Goal: Information Seeking & Learning: Learn about a topic

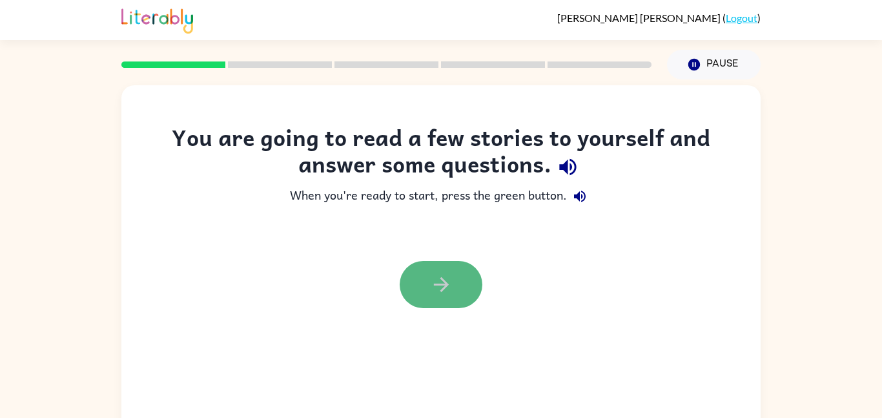
click at [443, 279] on icon "button" at bounding box center [441, 284] width 23 height 23
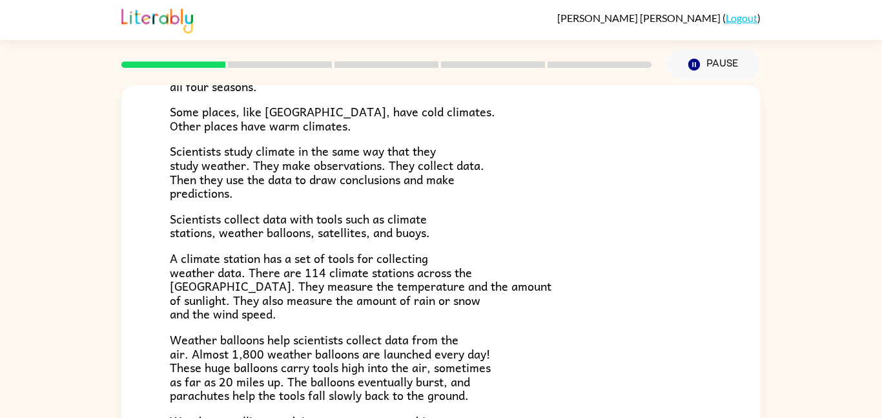
scroll to position [125, 0]
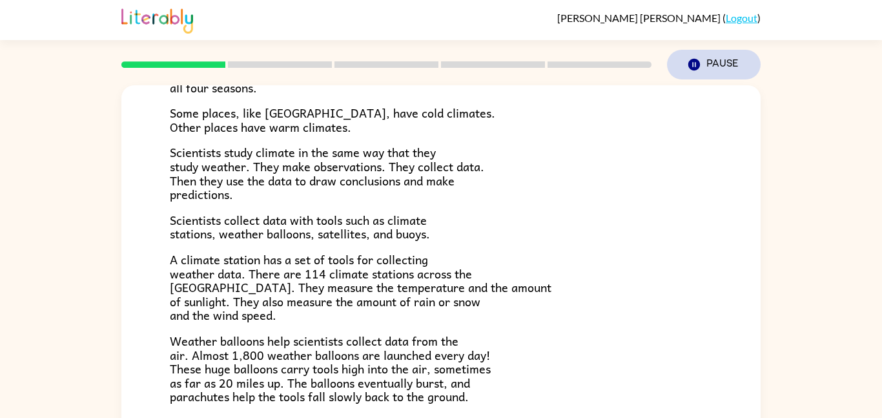
click at [710, 61] on button "Pause Pause" at bounding box center [714, 65] width 94 height 30
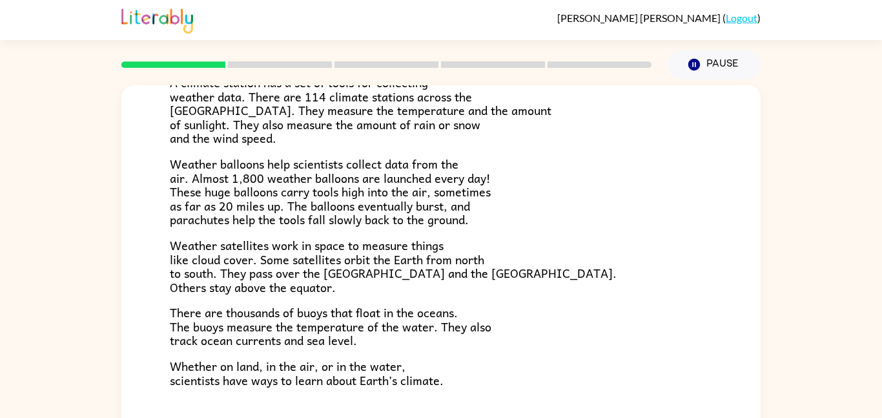
scroll to position [361, 0]
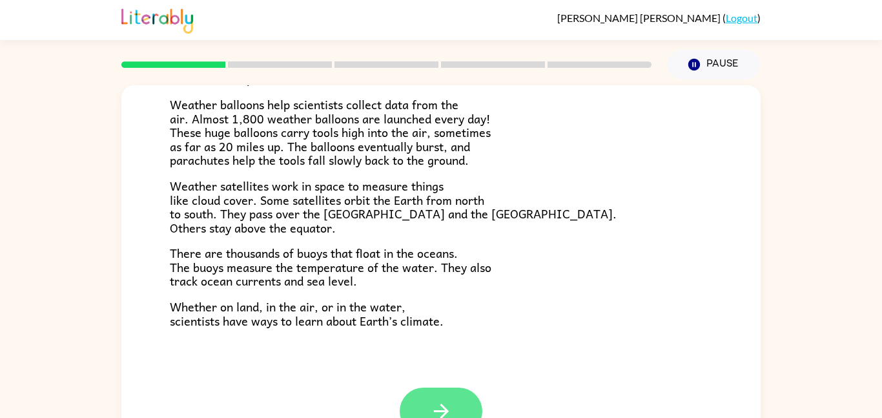
click at [434, 399] on icon "button" at bounding box center [441, 410] width 23 height 23
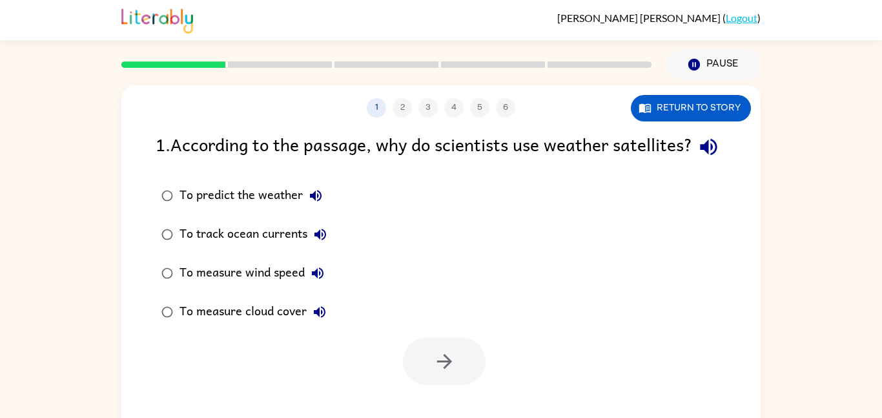
scroll to position [0, 0]
click at [700, 156] on icon "button" at bounding box center [708, 147] width 17 height 17
click at [697, 158] on icon "button" at bounding box center [708, 147] width 23 height 23
click at [319, 203] on icon "button" at bounding box center [315, 195] width 15 height 15
click at [319, 240] on icon "button" at bounding box center [320, 234] width 12 height 12
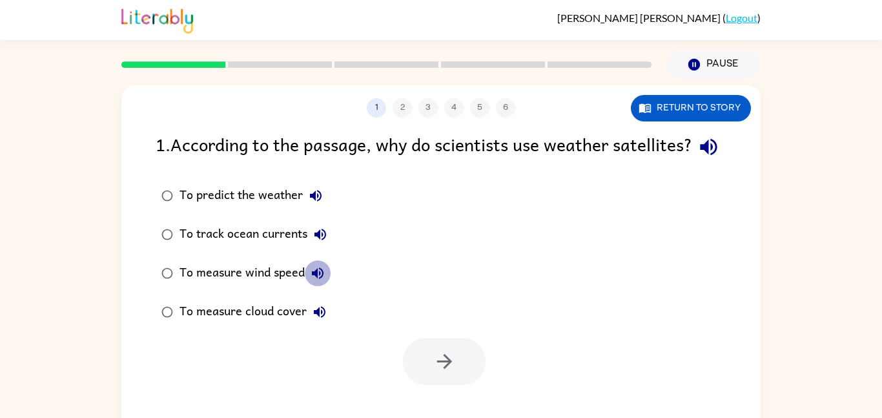
click at [318, 279] on icon "button" at bounding box center [318, 273] width 12 height 12
click at [319, 319] on icon "button" at bounding box center [319, 311] width 15 height 15
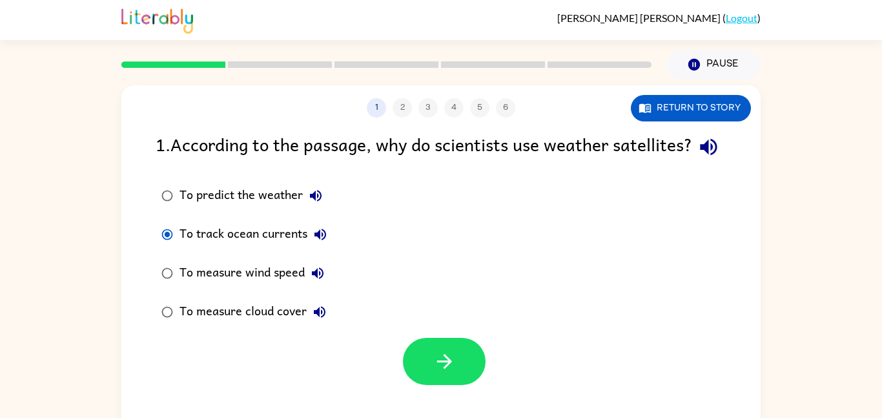
click at [312, 247] on button "To track ocean currents" at bounding box center [320, 234] width 26 height 26
click at [318, 203] on icon "button" at bounding box center [315, 195] width 15 height 15
click at [414, 385] on button "button" at bounding box center [444, 361] width 83 height 47
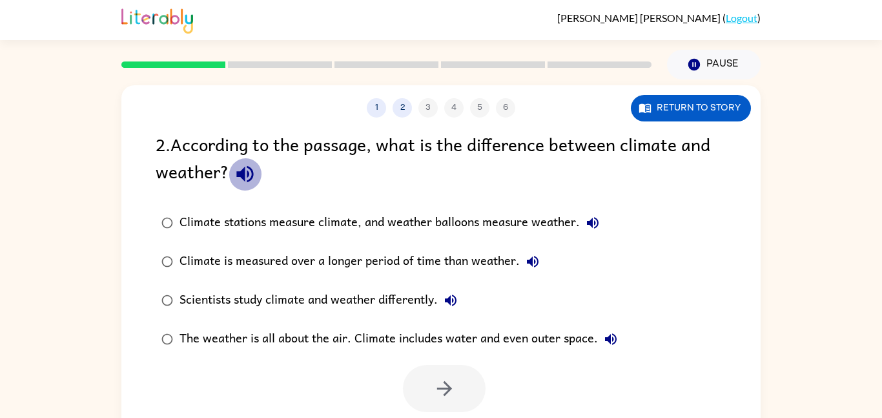
click at [240, 175] on icon "button" at bounding box center [244, 174] width 17 height 17
click at [596, 215] on icon "button" at bounding box center [592, 222] width 15 height 15
click at [527, 260] on icon "button" at bounding box center [533, 262] width 12 height 12
click at [453, 306] on icon "button" at bounding box center [450, 299] width 15 height 15
click at [613, 332] on icon "button" at bounding box center [610, 338] width 15 height 15
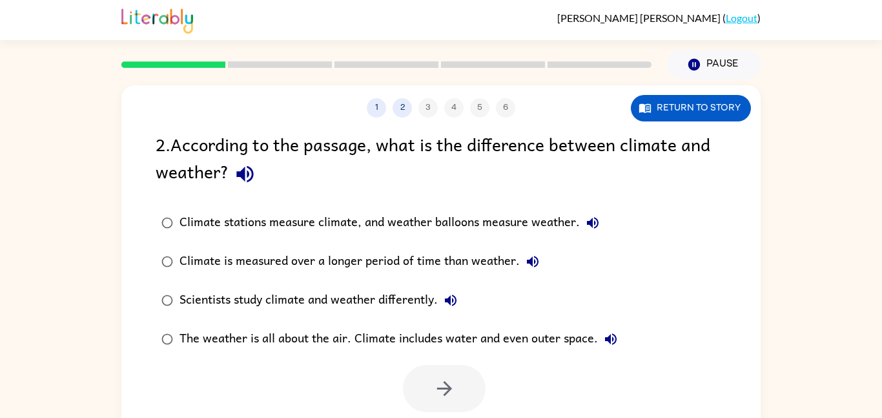
click at [538, 215] on div "Climate stations measure climate, and weather balloons measure weather." at bounding box center [392, 223] width 426 height 26
click at [446, 394] on icon "button" at bounding box center [444, 388] width 23 height 23
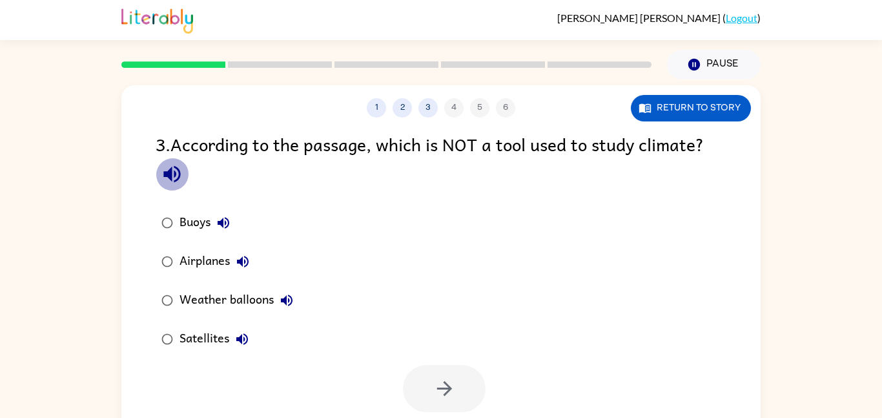
click at [170, 177] on icon "button" at bounding box center [171, 174] width 17 height 17
click at [225, 222] on icon "button" at bounding box center [223, 222] width 15 height 15
click at [248, 260] on icon "button" at bounding box center [243, 262] width 12 height 12
click at [293, 296] on icon "button" at bounding box center [286, 299] width 15 height 15
click at [245, 335] on icon "button" at bounding box center [241, 338] width 15 height 15
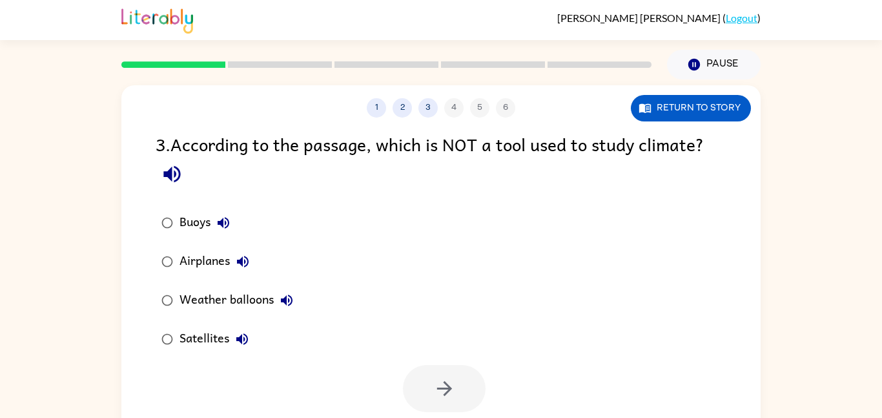
click at [195, 334] on div "Satellites" at bounding box center [217, 339] width 76 height 26
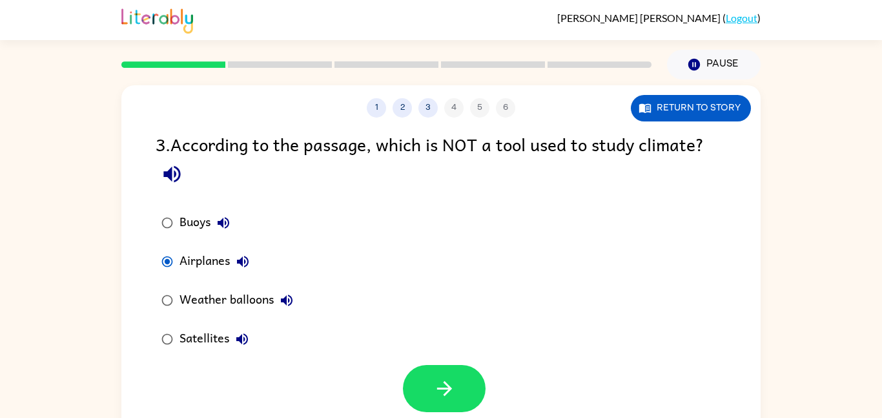
click at [166, 173] on icon "button" at bounding box center [171, 174] width 17 height 17
click at [436, 389] on icon "button" at bounding box center [444, 388] width 23 height 23
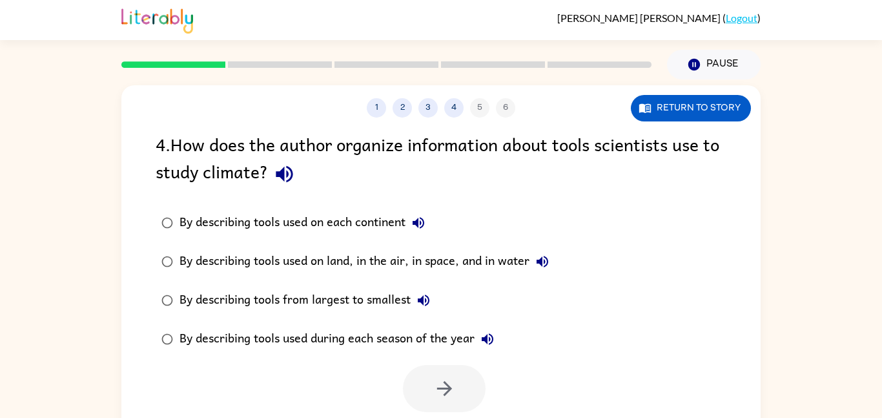
click at [290, 167] on icon "button" at bounding box center [284, 174] width 23 height 23
click at [426, 217] on icon "button" at bounding box center [417, 222] width 15 height 15
click at [284, 178] on icon "button" at bounding box center [284, 174] width 17 height 17
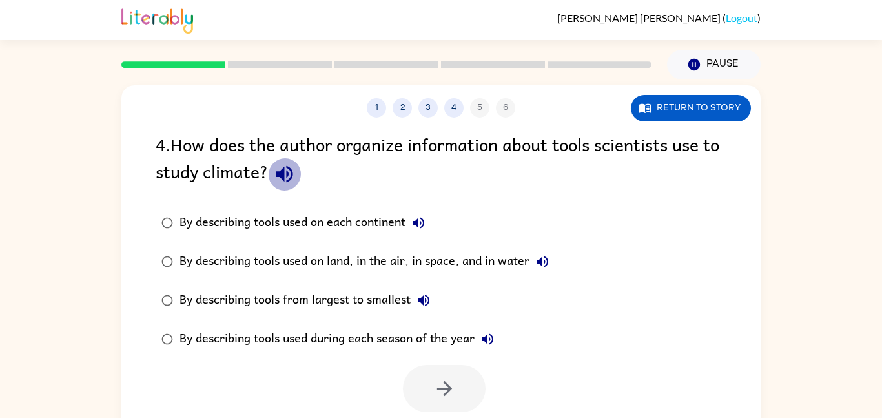
click at [284, 179] on icon "button" at bounding box center [284, 174] width 17 height 17
click at [410, 216] on button "By describing tools used on each continent" at bounding box center [418, 223] width 26 height 26
click at [544, 258] on icon "button" at bounding box center [542, 262] width 12 height 12
click at [425, 299] on icon "button" at bounding box center [423, 299] width 15 height 15
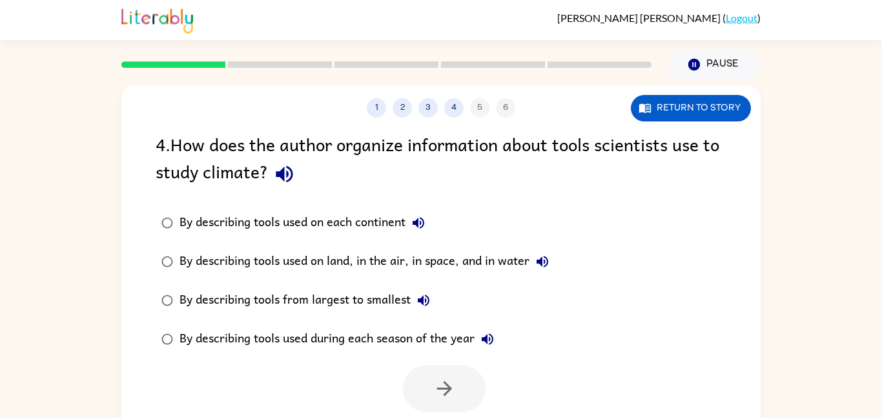
click at [490, 335] on icon "button" at bounding box center [487, 338] width 15 height 15
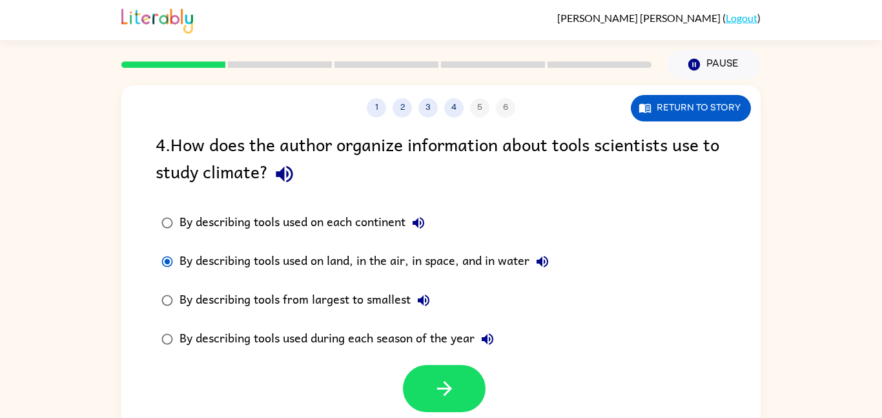
click at [347, 260] on div "By describing tools used on land, in the air, in space, and in water" at bounding box center [367, 261] width 376 height 26
click at [345, 261] on div "By describing tools used on land, in the air, in space, and in water" at bounding box center [367, 261] width 376 height 26
click at [546, 265] on icon "button" at bounding box center [541, 261] width 15 height 15
click at [440, 379] on icon "button" at bounding box center [444, 388] width 23 height 23
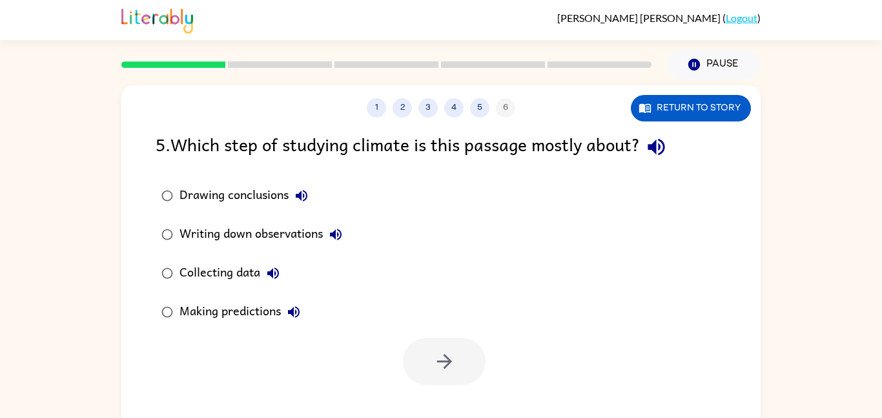
click at [666, 148] on icon "button" at bounding box center [656, 147] width 23 height 23
click at [304, 196] on icon "button" at bounding box center [302, 196] width 12 height 12
click at [336, 228] on icon "button" at bounding box center [335, 234] width 15 height 15
click at [276, 263] on button "Collecting data" at bounding box center [273, 273] width 26 height 26
click at [300, 308] on icon "button" at bounding box center [293, 311] width 15 height 15
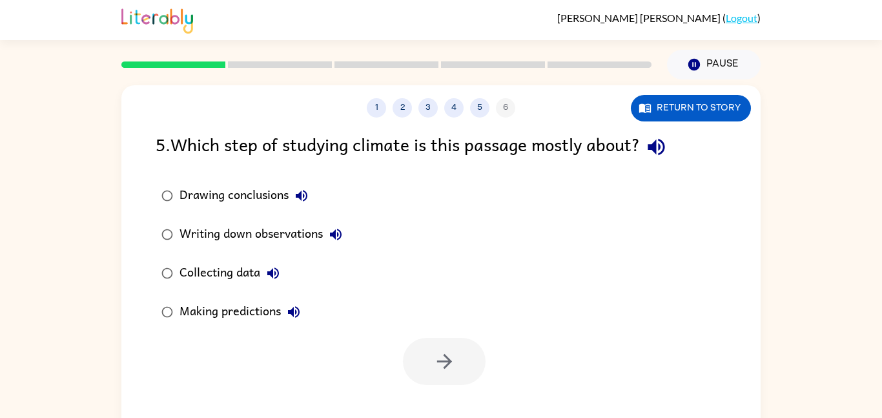
click at [214, 266] on div "Collecting data" at bounding box center [232, 273] width 106 height 26
click at [423, 352] on button "button" at bounding box center [444, 361] width 83 height 47
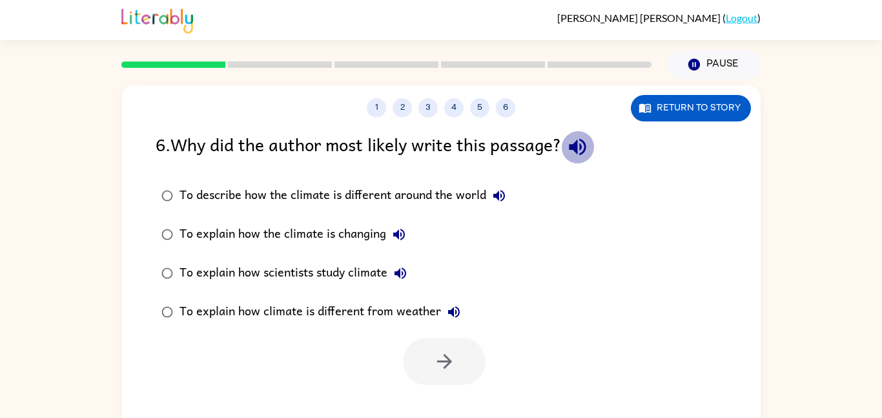
click at [589, 153] on icon "button" at bounding box center [577, 147] width 23 height 23
click at [505, 188] on icon "button" at bounding box center [498, 195] width 15 height 15
click at [403, 227] on icon "button" at bounding box center [398, 234] width 15 height 15
click at [407, 265] on icon "button" at bounding box center [399, 272] width 15 height 15
click at [448, 310] on icon "button" at bounding box center [454, 312] width 12 height 12
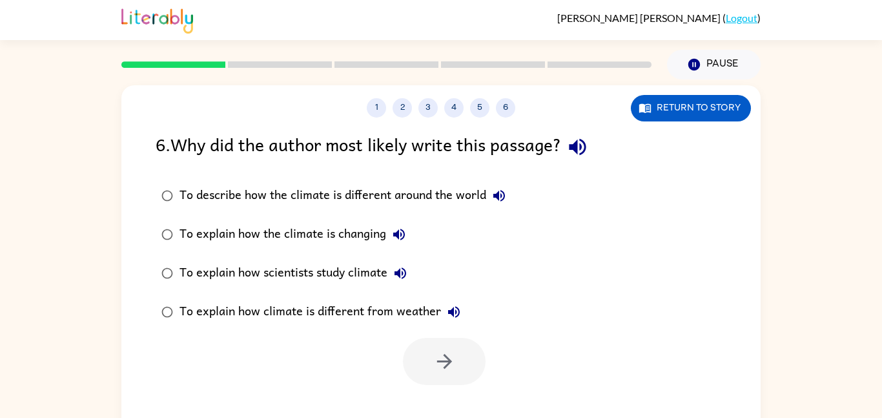
click at [325, 238] on div "To explain how the climate is changing" at bounding box center [295, 234] width 232 height 26
click at [449, 345] on button "button" at bounding box center [444, 361] width 83 height 47
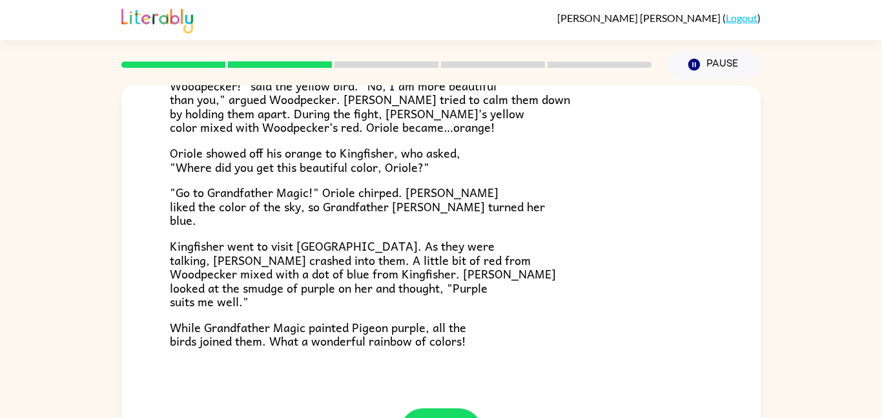
scroll to position [333, 0]
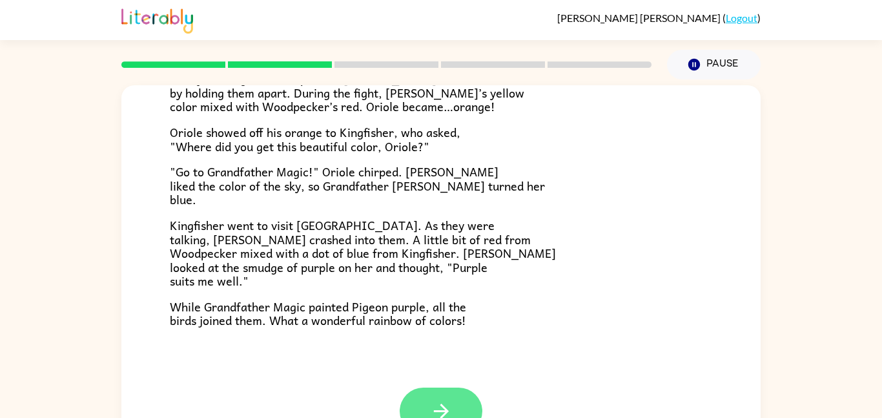
click at [467, 392] on button "button" at bounding box center [440, 410] width 83 height 47
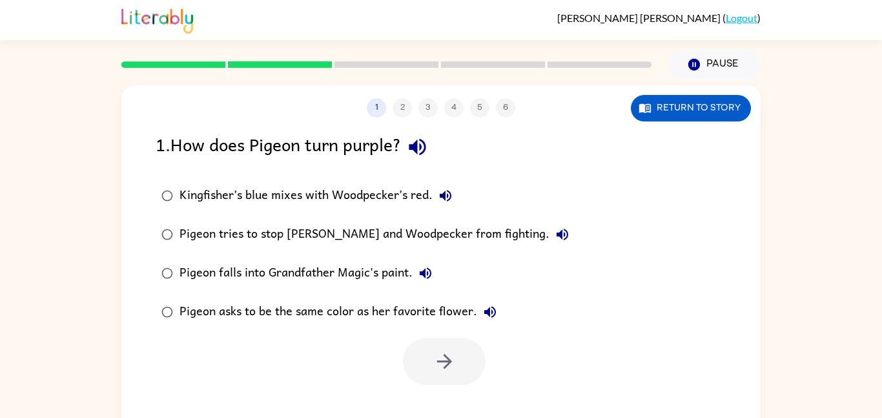
scroll to position [0, 0]
click at [414, 147] on icon "button" at bounding box center [417, 147] width 23 height 23
click at [443, 189] on icon "button" at bounding box center [445, 195] width 15 height 15
click at [556, 234] on icon "button" at bounding box center [562, 234] width 12 height 12
click at [421, 264] on button "Pigeon falls into Grandfather Magic's paint." at bounding box center [425, 273] width 26 height 26
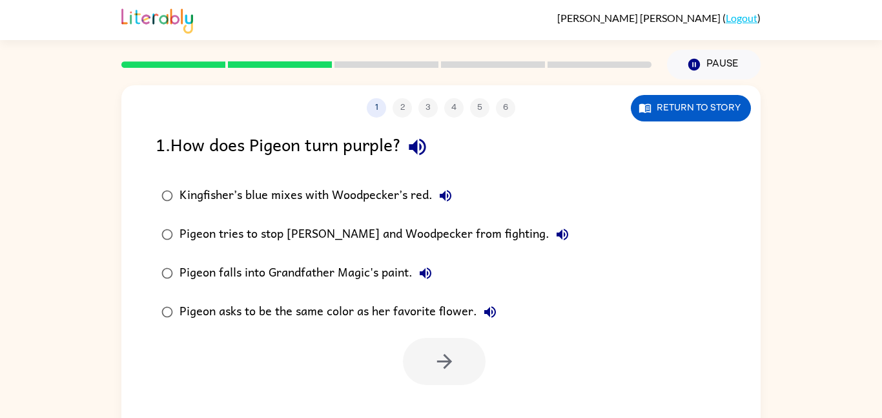
click at [485, 312] on icon "button" at bounding box center [490, 312] width 12 height 12
click at [436, 185] on button "Kingfisher’s blue mixes with Woodpecker’s red." at bounding box center [445, 196] width 26 height 26
click at [449, 188] on icon "button" at bounding box center [445, 195] width 15 height 15
click at [295, 194] on div "Kingfisher’s blue mixes with Woodpecker’s red." at bounding box center [318, 196] width 279 height 26
click at [421, 336] on div at bounding box center [440, 358] width 639 height 54
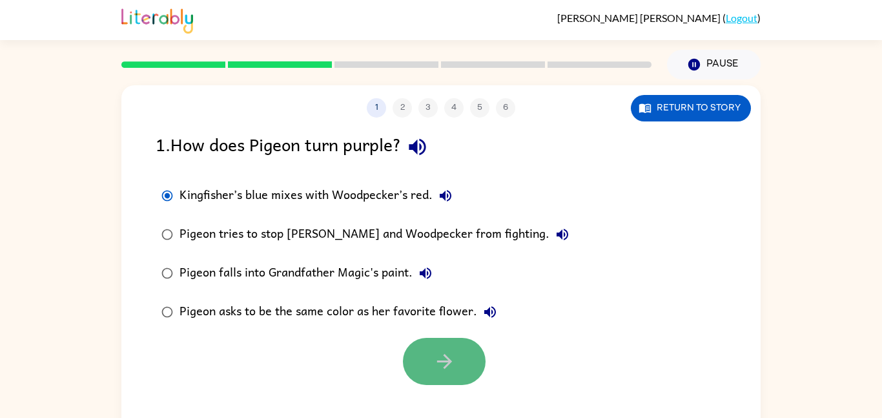
click at [427, 350] on button "button" at bounding box center [444, 361] width 83 height 47
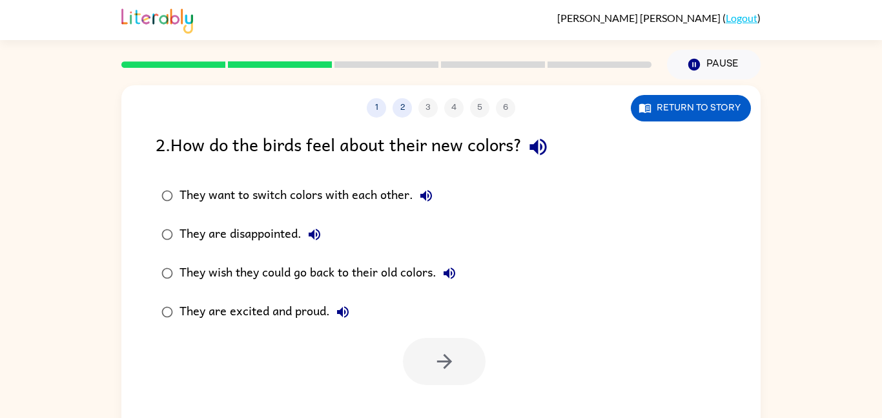
click at [543, 150] on icon "button" at bounding box center [538, 147] width 23 height 23
click at [425, 185] on button "They want to switch colors with each other." at bounding box center [426, 196] width 26 height 26
click at [307, 227] on icon "button" at bounding box center [314, 234] width 15 height 15
click at [454, 265] on icon "button" at bounding box center [448, 272] width 15 height 15
click at [349, 306] on icon "button" at bounding box center [342, 311] width 15 height 15
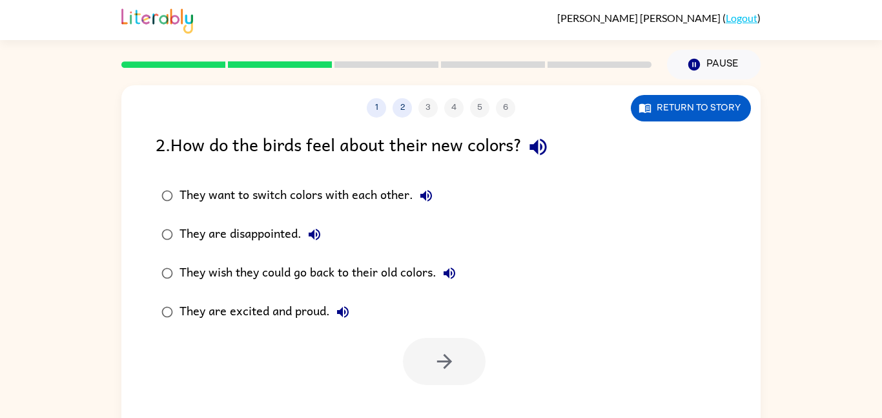
click at [308, 308] on div "They are excited and proud." at bounding box center [267, 312] width 176 height 26
click at [470, 363] on button "button" at bounding box center [444, 361] width 83 height 47
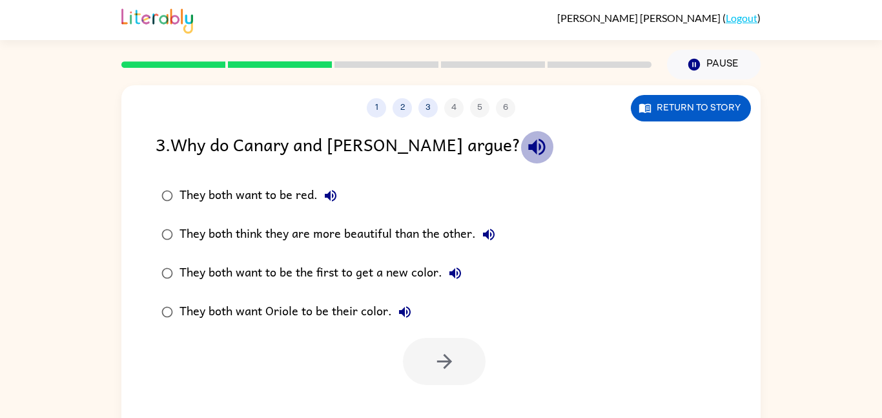
click at [525, 147] on icon "button" at bounding box center [536, 147] width 23 height 23
click at [328, 196] on icon "button" at bounding box center [331, 196] width 12 height 12
click at [496, 232] on icon "button" at bounding box center [488, 234] width 15 height 15
click at [453, 271] on icon "button" at bounding box center [455, 273] width 12 height 12
click at [410, 310] on icon "button" at bounding box center [404, 311] width 15 height 15
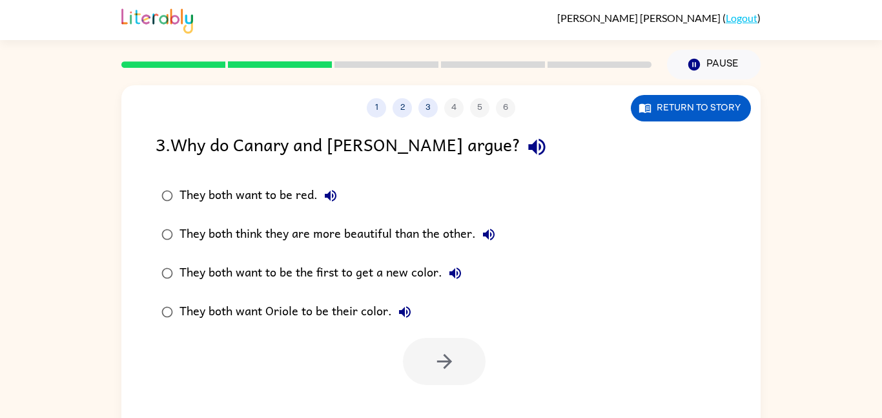
click at [370, 235] on div "They both think they are more beautiful than the other." at bounding box center [340, 234] width 322 height 26
click at [467, 370] on button "button" at bounding box center [444, 361] width 83 height 47
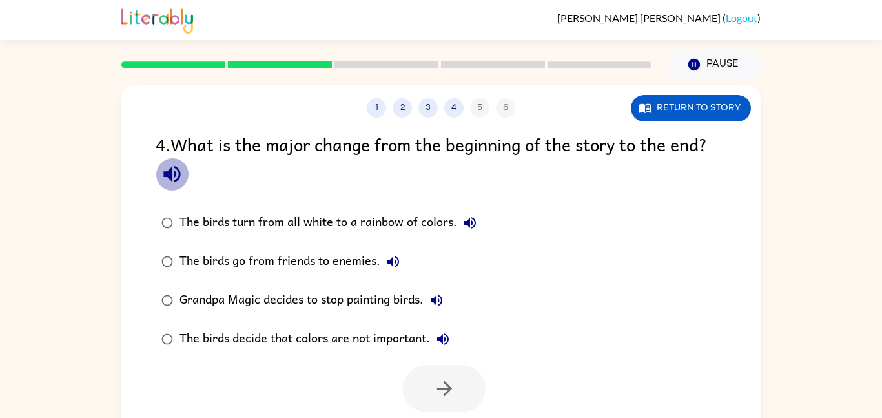
click at [167, 170] on icon "button" at bounding box center [172, 174] width 23 height 23
click at [474, 223] on icon "button" at bounding box center [469, 222] width 15 height 15
click at [398, 254] on icon "button" at bounding box center [392, 261] width 15 height 15
click at [432, 295] on icon "button" at bounding box center [436, 299] width 15 height 15
click at [441, 338] on icon "button" at bounding box center [443, 339] width 12 height 12
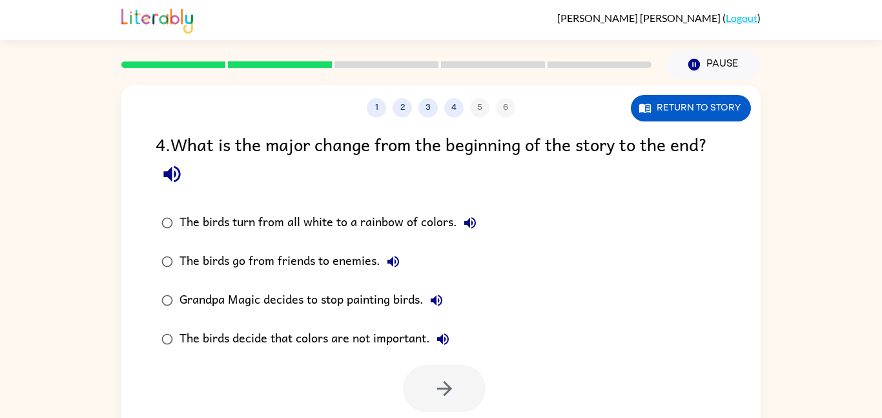
click at [319, 338] on div "The birds decide that colors are not important." at bounding box center [317, 339] width 276 height 26
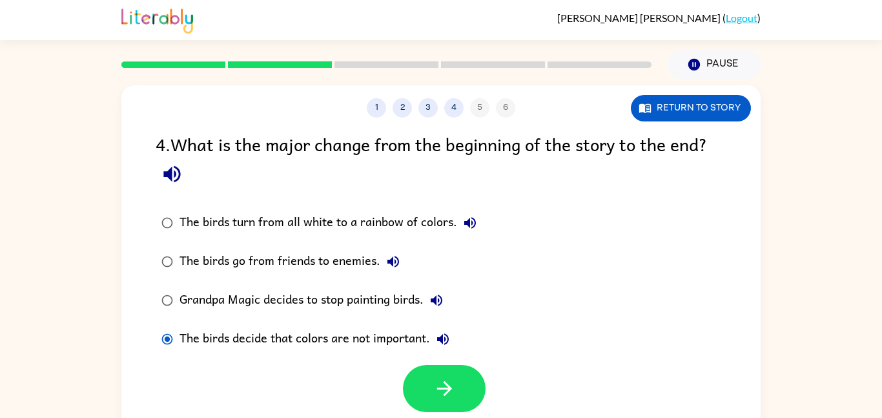
click at [205, 227] on div "The birds turn from all white to a rainbow of colors." at bounding box center [330, 223] width 303 height 26
click at [451, 394] on icon "button" at bounding box center [444, 388] width 23 height 23
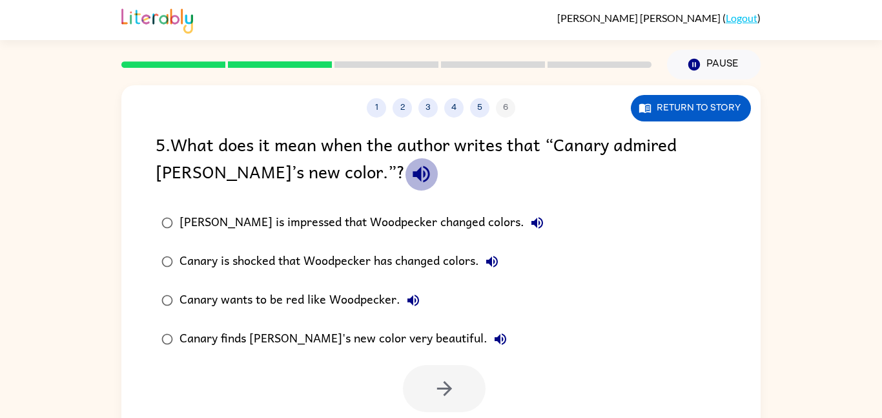
click at [412, 177] on icon "button" at bounding box center [420, 174] width 17 height 17
click at [524, 221] on button "[PERSON_NAME] is impressed that Woodpecker changed colors." at bounding box center [537, 223] width 26 height 26
click at [490, 250] on button "Canary is shocked that Woodpecker has changed colors." at bounding box center [492, 261] width 26 height 26
click at [414, 299] on icon "button" at bounding box center [413, 300] width 12 height 12
click at [494, 336] on icon "button" at bounding box center [500, 339] width 12 height 12
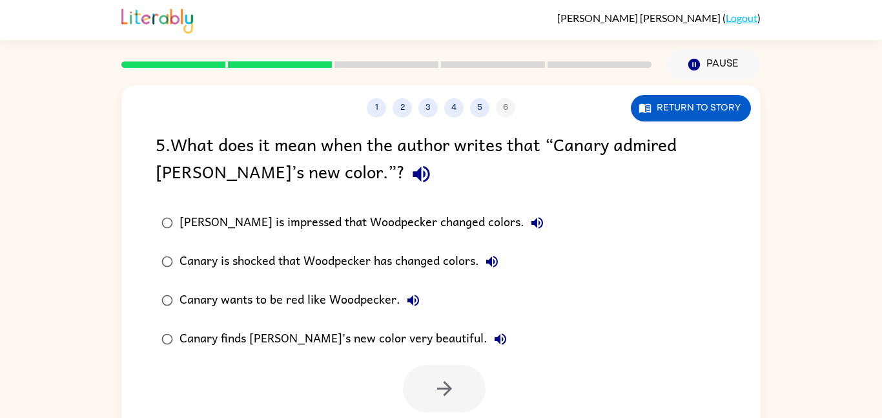
click at [238, 294] on div "Canary wants to be red like Woodpecker." at bounding box center [302, 300] width 247 height 26
click at [461, 390] on button "button" at bounding box center [444, 388] width 83 height 47
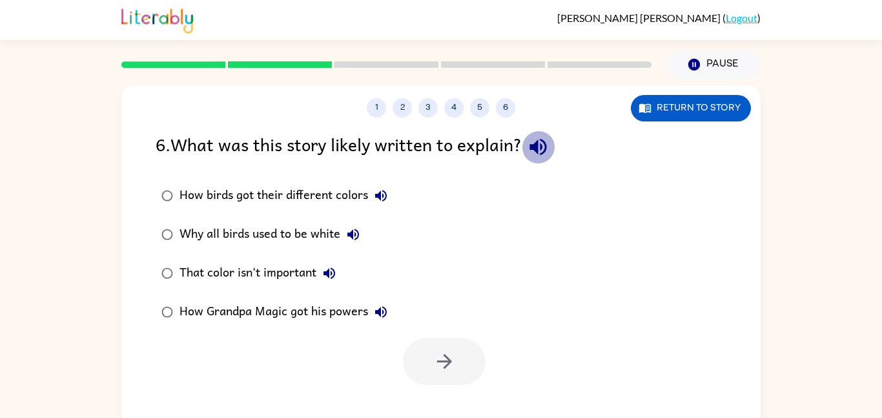
click at [541, 150] on icon "button" at bounding box center [537, 147] width 17 height 17
click at [370, 194] on button "How birds got their different colors" at bounding box center [381, 196] width 26 height 26
click at [358, 229] on icon "button" at bounding box center [352, 234] width 15 height 15
click at [330, 272] on icon "button" at bounding box center [329, 273] width 12 height 12
click at [386, 312] on icon "button" at bounding box center [381, 312] width 12 height 12
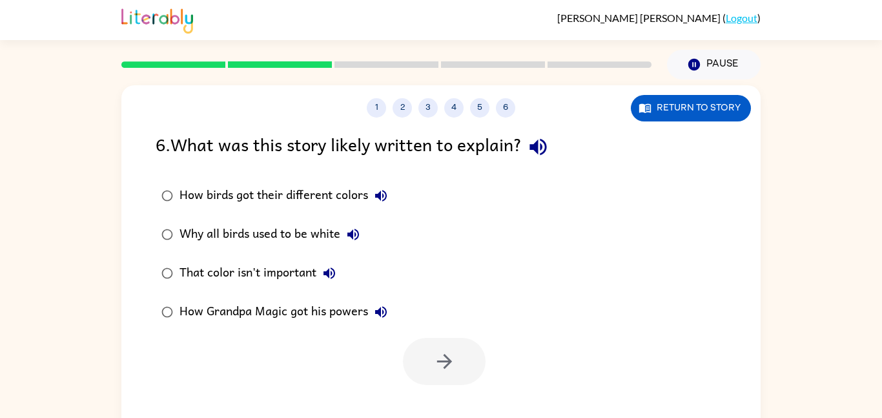
click at [324, 307] on div "How Grandpa Magic got his powers" at bounding box center [286, 312] width 214 height 26
click at [386, 193] on icon "button" at bounding box center [380, 195] width 15 height 15
click at [452, 361] on icon "button" at bounding box center [444, 361] width 23 height 23
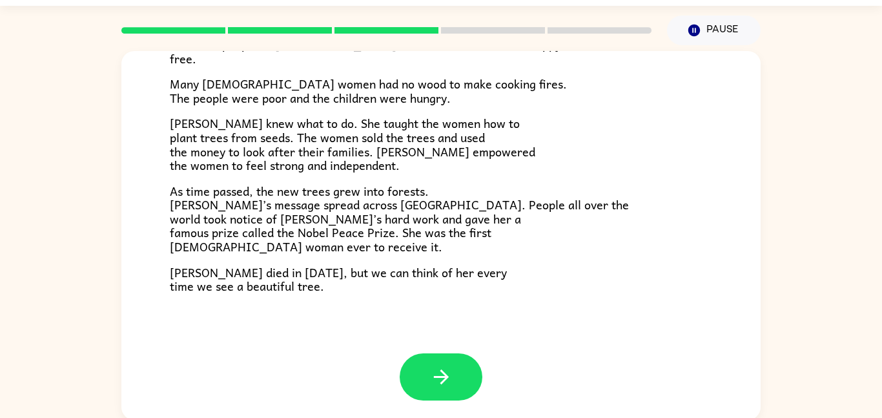
scroll to position [363, 0]
click at [447, 382] on icon "button" at bounding box center [441, 377] width 23 height 23
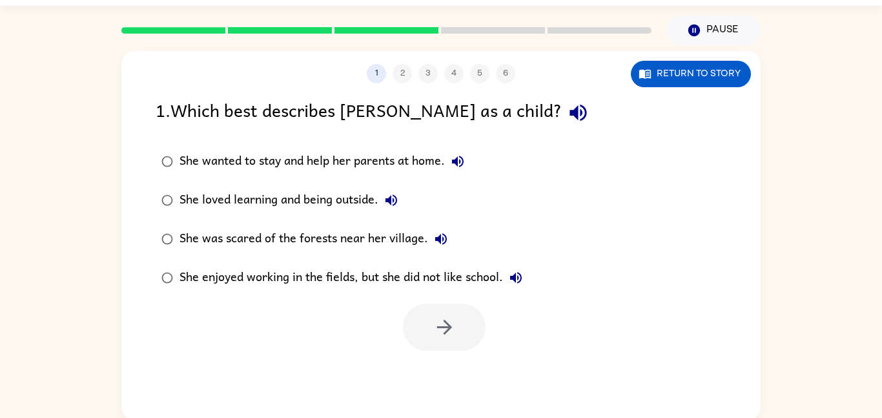
scroll to position [0, 0]
click at [569, 111] on icon "button" at bounding box center [577, 113] width 17 height 17
click at [465, 158] on icon "button" at bounding box center [457, 161] width 15 height 15
click at [391, 202] on icon "button" at bounding box center [391, 200] width 12 height 12
click at [438, 234] on icon "button" at bounding box center [440, 238] width 15 height 15
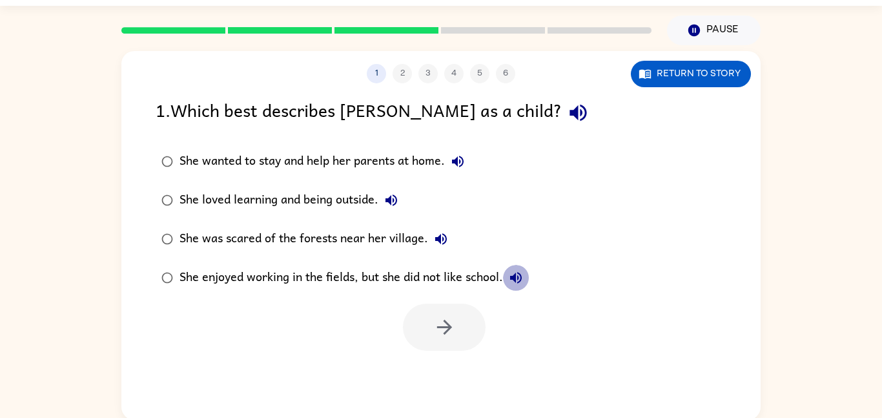
click at [523, 270] on icon "button" at bounding box center [515, 277] width 15 height 15
click at [254, 196] on div "She loved learning and being outside." at bounding box center [291, 200] width 225 height 26
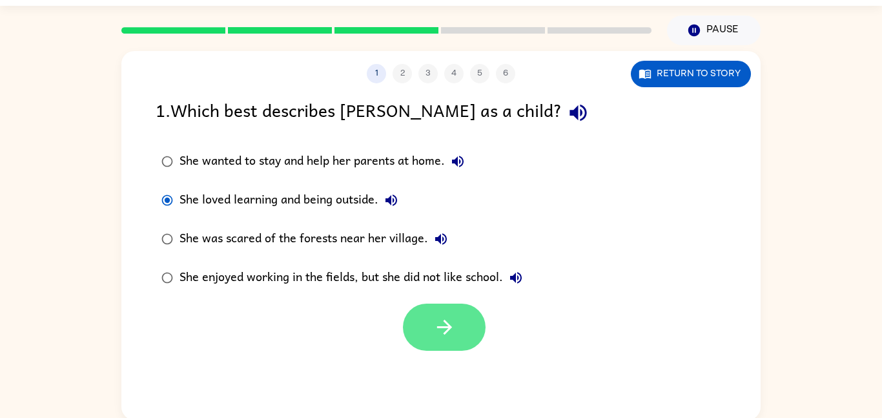
click at [425, 303] on button "button" at bounding box center [444, 326] width 83 height 47
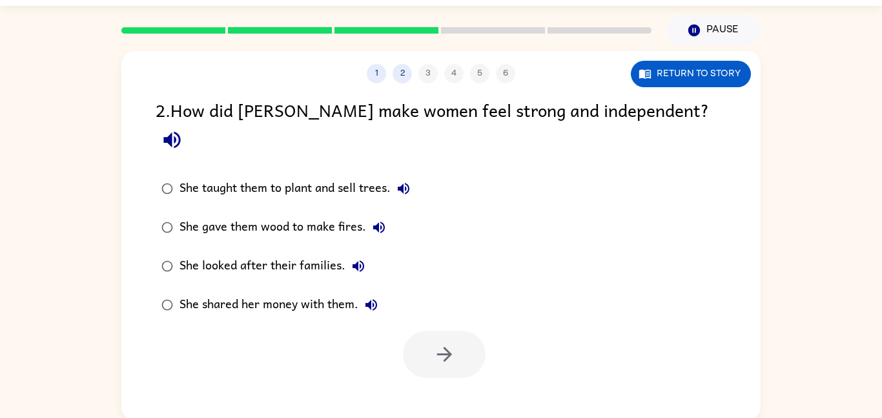
click at [180, 132] on icon "button" at bounding box center [171, 140] width 17 height 17
click at [410, 181] on icon "button" at bounding box center [403, 188] width 15 height 15
click at [372, 219] on icon "button" at bounding box center [378, 226] width 15 height 15
click at [358, 258] on icon "button" at bounding box center [357, 265] width 15 height 15
click at [376, 297] on icon "button" at bounding box center [370, 304] width 15 height 15
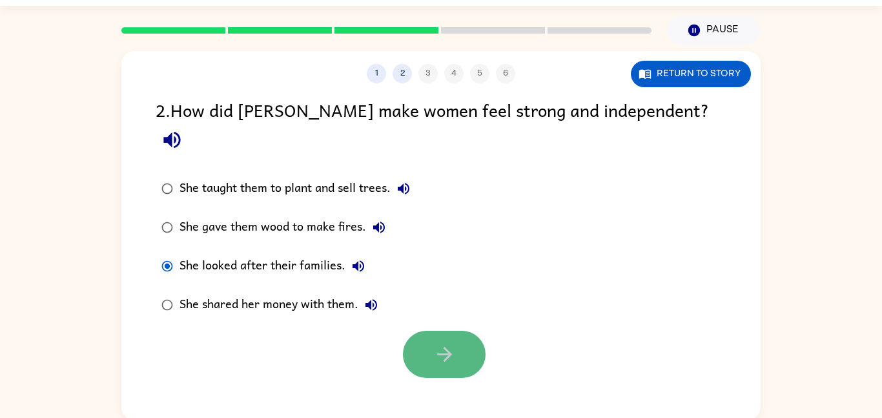
click at [418, 330] on button "button" at bounding box center [444, 353] width 83 height 47
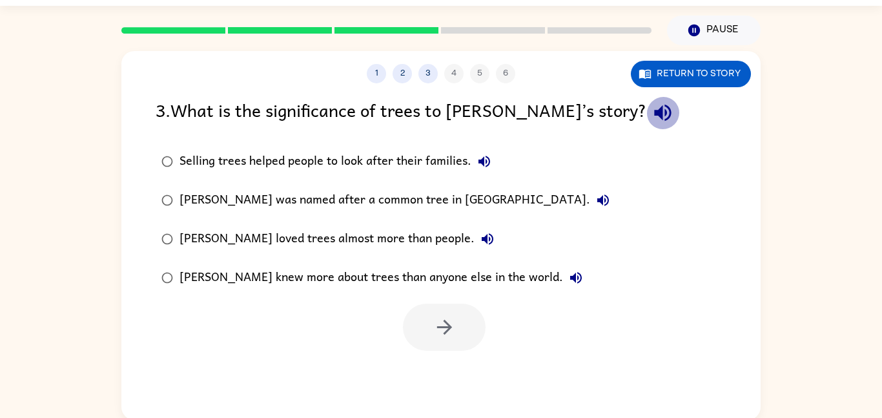
click at [654, 110] on icon "button" at bounding box center [662, 113] width 17 height 17
click at [485, 159] on icon "button" at bounding box center [483, 161] width 15 height 15
click at [595, 196] on icon "button" at bounding box center [602, 199] width 15 height 15
click at [480, 234] on icon "button" at bounding box center [487, 238] width 15 height 15
click at [568, 274] on icon "button" at bounding box center [575, 277] width 15 height 15
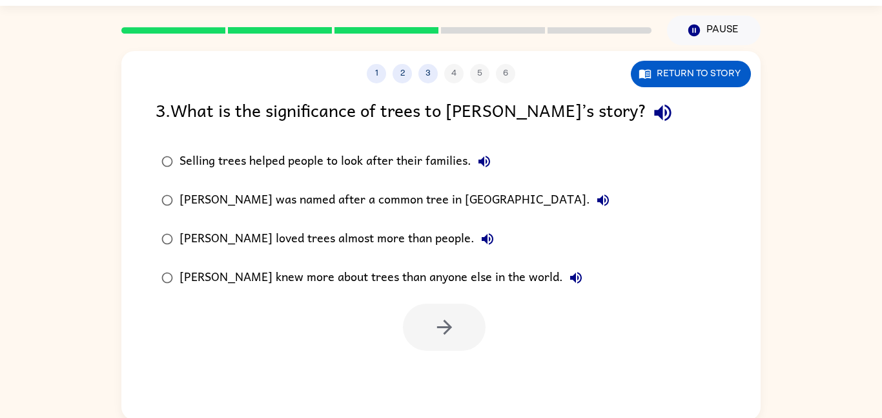
click at [199, 276] on div "[PERSON_NAME] knew more about trees than anyone else in the world." at bounding box center [383, 278] width 409 height 26
click at [434, 312] on button "button" at bounding box center [444, 326] width 83 height 47
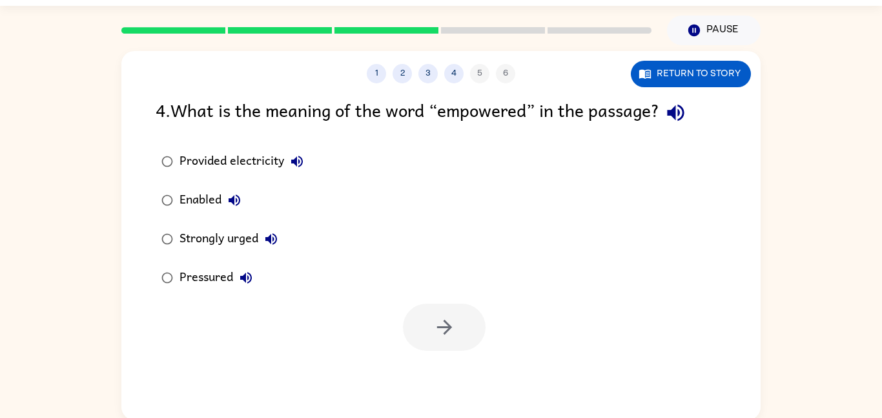
click at [664, 114] on button "button" at bounding box center [675, 112] width 33 height 33
click at [302, 167] on icon "button" at bounding box center [296, 161] width 15 height 15
click at [238, 201] on icon "button" at bounding box center [234, 199] width 15 height 15
click at [268, 232] on icon "button" at bounding box center [270, 238] width 15 height 15
click at [243, 265] on button "Pressured" at bounding box center [246, 278] width 26 height 26
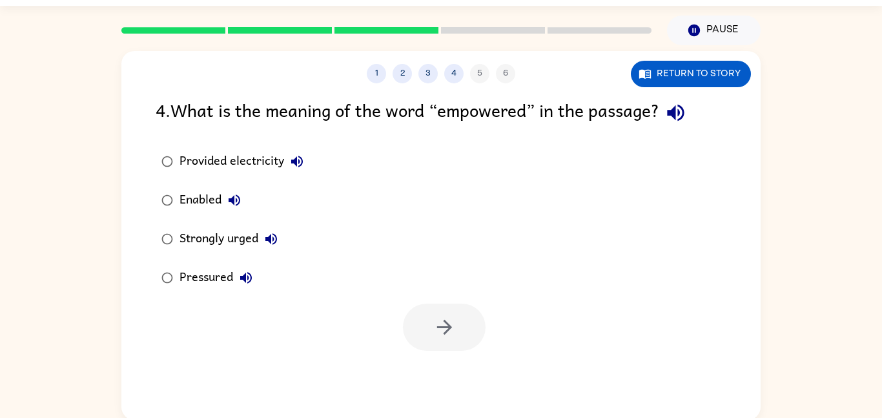
click at [201, 238] on div "Strongly urged" at bounding box center [231, 239] width 105 height 26
click at [187, 194] on div "Enabled" at bounding box center [213, 200] width 68 height 26
click at [287, 152] on button "Provided electricity" at bounding box center [297, 161] width 26 height 26
click at [287, 157] on button "Provided electricity" at bounding box center [297, 161] width 26 height 26
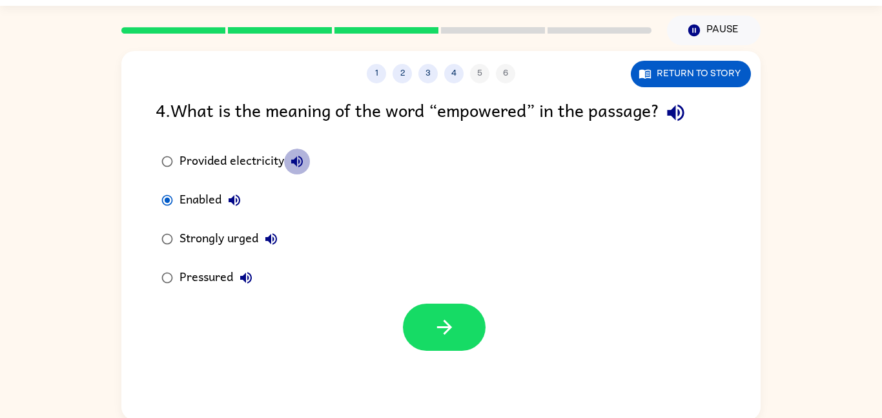
click at [297, 157] on icon "button" at bounding box center [296, 161] width 15 height 15
click at [258, 157] on div "Provided electricity" at bounding box center [244, 161] width 130 height 26
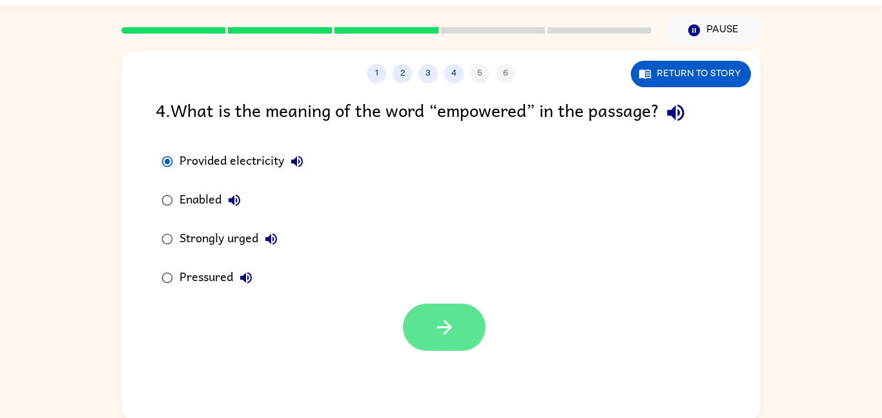
click at [463, 310] on button "button" at bounding box center [444, 326] width 83 height 47
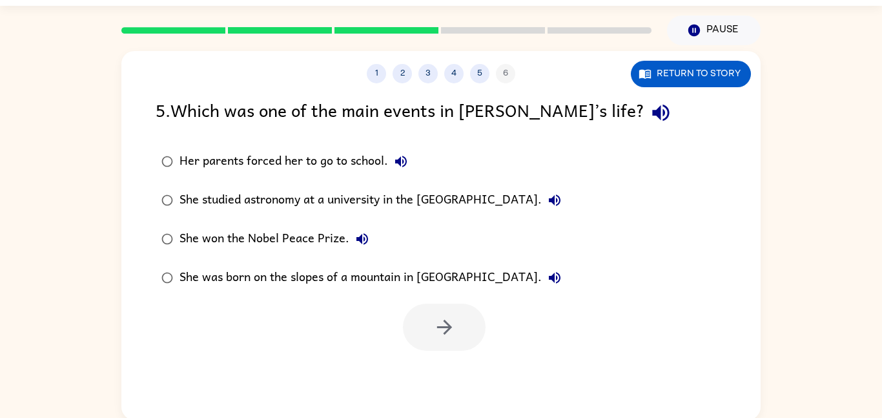
click at [652, 114] on icon "button" at bounding box center [660, 113] width 17 height 17
click at [400, 156] on icon "button" at bounding box center [401, 162] width 12 height 12
click at [560, 202] on icon "button" at bounding box center [555, 200] width 12 height 12
click at [359, 238] on icon "button" at bounding box center [362, 239] width 12 height 12
click at [547, 275] on icon "button" at bounding box center [554, 277] width 15 height 15
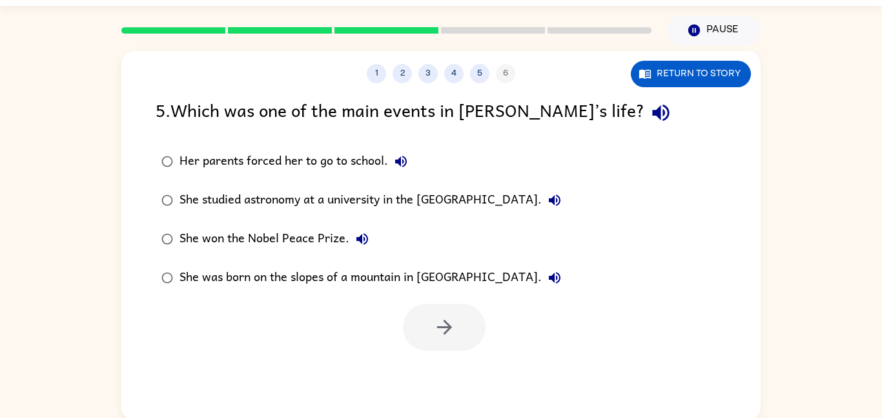
click at [296, 228] on div "She won the Nobel Peace Prize." at bounding box center [277, 239] width 196 height 26
click at [437, 325] on icon "button" at bounding box center [444, 327] width 23 height 23
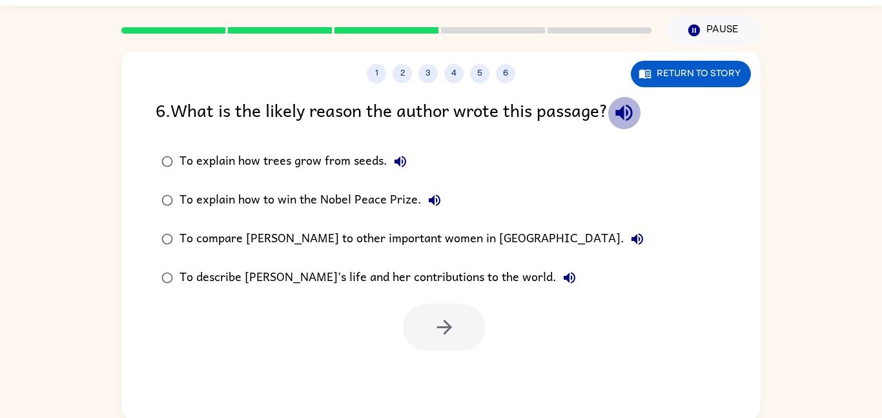
click at [632, 114] on icon "button" at bounding box center [623, 113] width 17 height 17
click at [401, 163] on icon "button" at bounding box center [399, 161] width 15 height 15
click at [430, 196] on icon "button" at bounding box center [434, 199] width 15 height 15
click at [629, 235] on icon "button" at bounding box center [636, 238] width 15 height 15
click at [561, 270] on icon "button" at bounding box center [568, 277] width 15 height 15
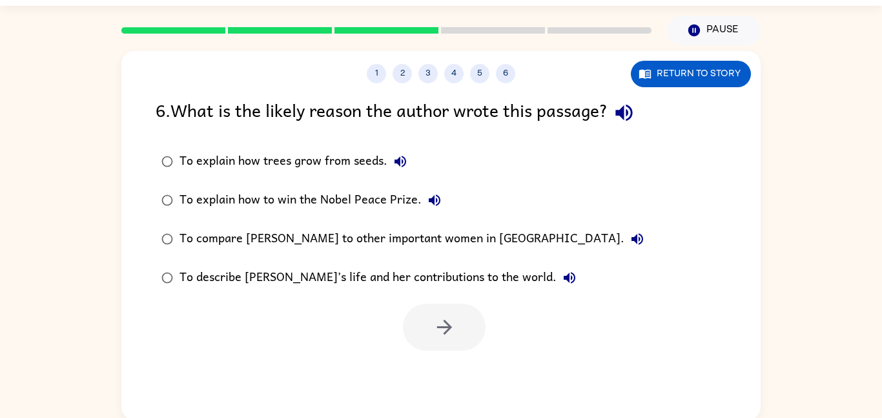
click at [298, 268] on div "To describe [PERSON_NAME]’s life and her contributions to the world." at bounding box center [380, 278] width 403 height 26
click at [437, 328] on icon "button" at bounding box center [444, 327] width 23 height 23
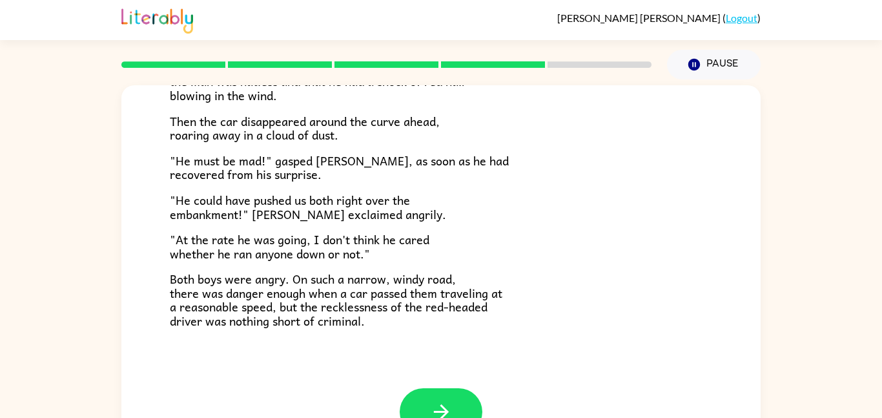
scroll to position [36, 0]
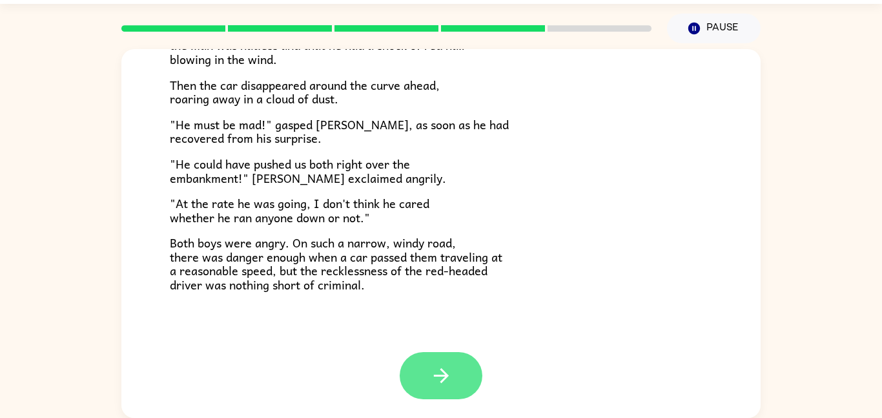
click at [449, 387] on button "button" at bounding box center [440, 375] width 83 height 47
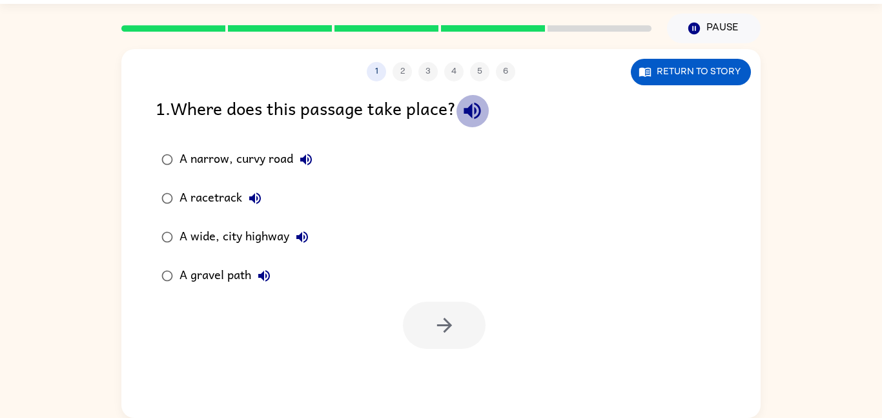
click at [480, 104] on icon "button" at bounding box center [471, 111] width 17 height 17
click at [303, 152] on icon "button" at bounding box center [305, 159] width 15 height 15
click at [259, 187] on button "A racetrack" at bounding box center [255, 198] width 26 height 26
click at [303, 239] on icon "button" at bounding box center [302, 237] width 12 height 12
click at [263, 276] on icon "button" at bounding box center [264, 276] width 12 height 12
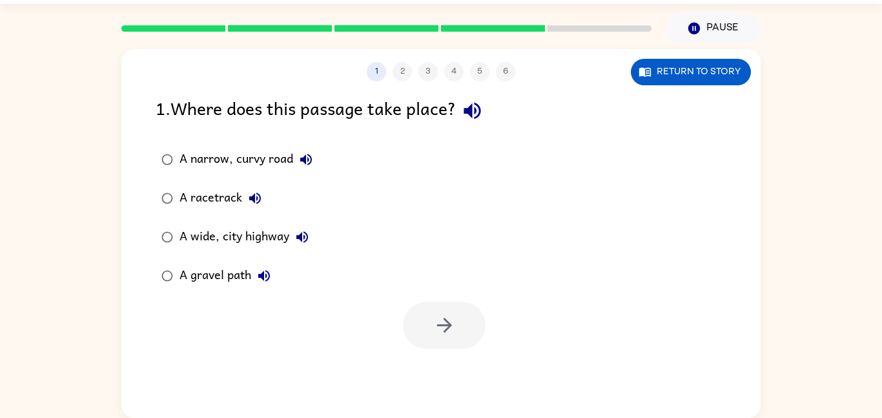
click at [231, 240] on div "A wide, city highway" at bounding box center [247, 237] width 136 height 26
click at [434, 318] on icon "button" at bounding box center [444, 325] width 23 height 23
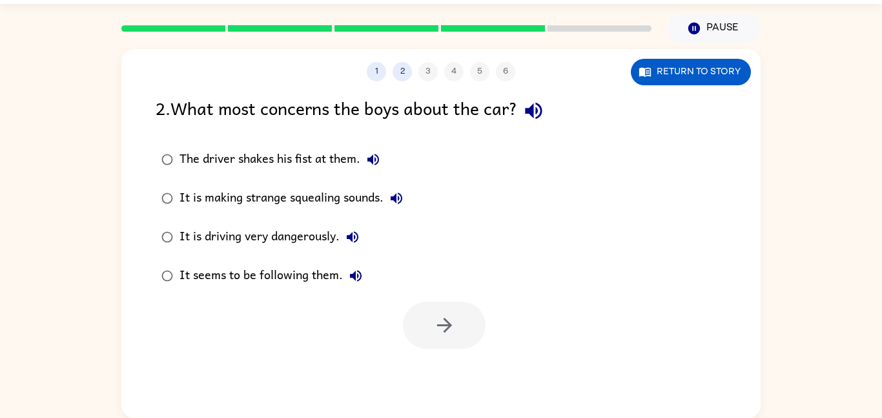
click at [374, 158] on icon "button" at bounding box center [372, 159] width 15 height 15
click at [536, 114] on icon "button" at bounding box center [533, 111] width 17 height 17
click at [367, 159] on icon "button" at bounding box center [372, 159] width 15 height 15
click at [402, 198] on icon "button" at bounding box center [396, 197] width 15 height 15
click at [350, 236] on icon "button" at bounding box center [353, 237] width 12 height 12
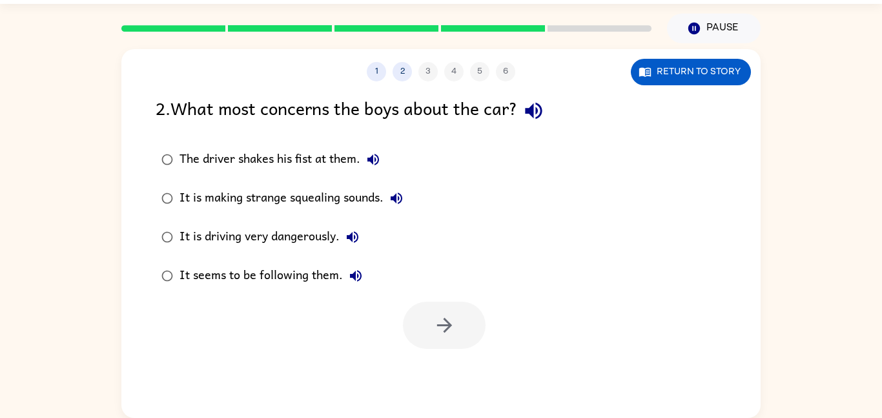
click at [359, 274] on icon "button" at bounding box center [356, 276] width 12 height 12
click at [189, 231] on div "It is driving very dangerously." at bounding box center [272, 237] width 186 height 26
click at [195, 264] on div "It seems to be following them." at bounding box center [273, 276] width 189 height 26
click at [190, 248] on div "It is driving very dangerously." at bounding box center [272, 237] width 186 height 26
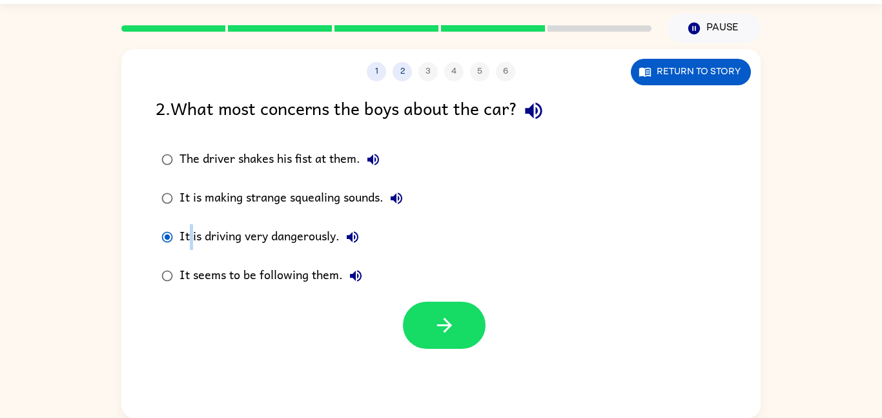
click at [190, 248] on div "It is driving very dangerously." at bounding box center [272, 237] width 186 height 26
click at [190, 252] on label "It is driving very dangerously." at bounding box center [281, 236] width 267 height 39
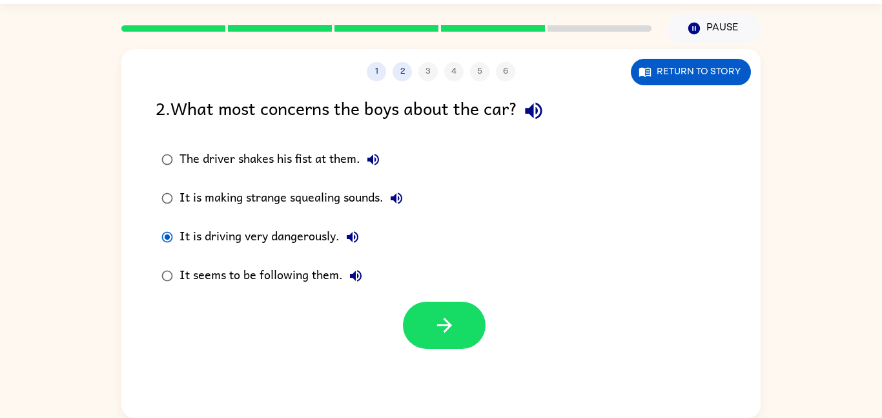
click at [190, 252] on label "It is driving very dangerously." at bounding box center [281, 236] width 267 height 39
click at [192, 259] on label "It seems to be following them." at bounding box center [281, 275] width 267 height 39
click at [191, 251] on label "It is driving very dangerously." at bounding box center [281, 236] width 267 height 39
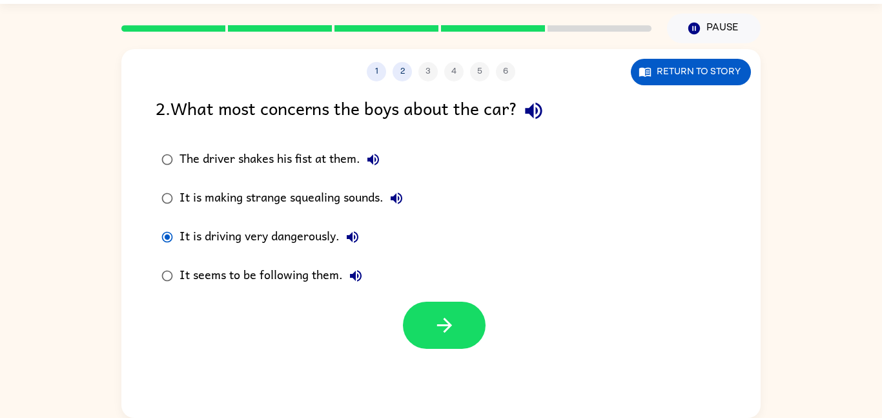
click at [191, 254] on label "It is driving very dangerously." at bounding box center [281, 236] width 267 height 39
click at [191, 255] on label "It is driving very dangerously." at bounding box center [281, 236] width 267 height 39
click at [192, 258] on label "It seems to be following them." at bounding box center [281, 275] width 267 height 39
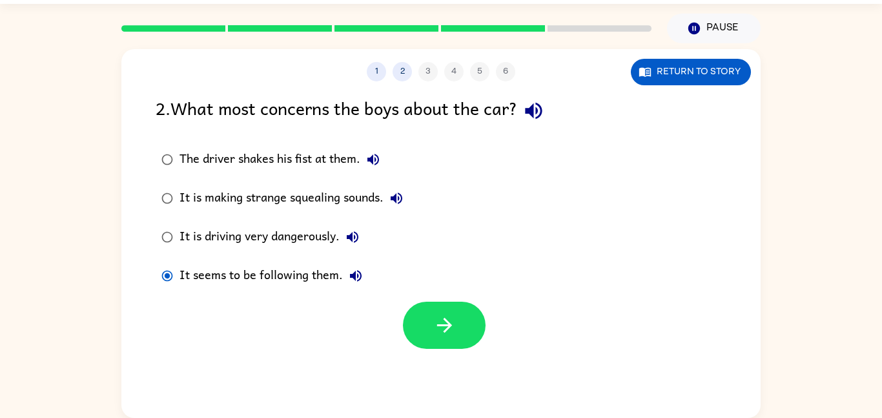
click at [192, 257] on label "It seems to be following them." at bounding box center [281, 275] width 267 height 39
click at [192, 256] on label "It is driving very dangerously." at bounding box center [281, 236] width 267 height 39
click at [192, 257] on label "It seems to be following them." at bounding box center [281, 275] width 267 height 39
click at [192, 256] on label "It seems to be following them." at bounding box center [281, 275] width 267 height 39
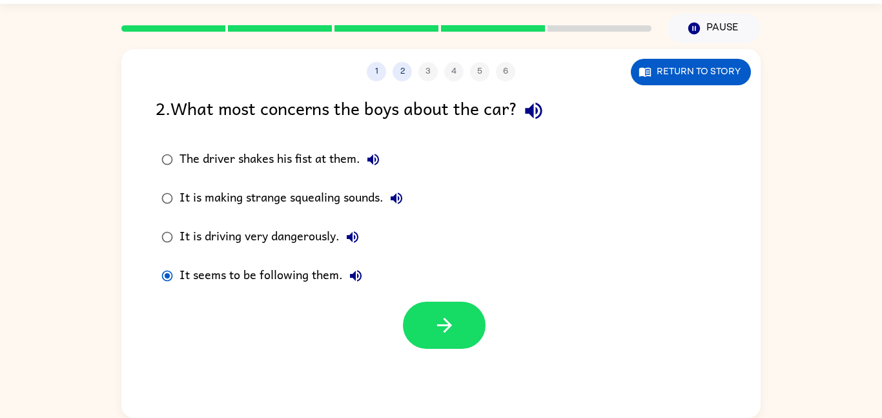
click at [192, 256] on label "It seems to be following them." at bounding box center [281, 275] width 267 height 39
click at [192, 250] on label "It is driving very dangerously." at bounding box center [281, 236] width 267 height 39
click at [193, 255] on label "It is driving very dangerously." at bounding box center [281, 236] width 267 height 39
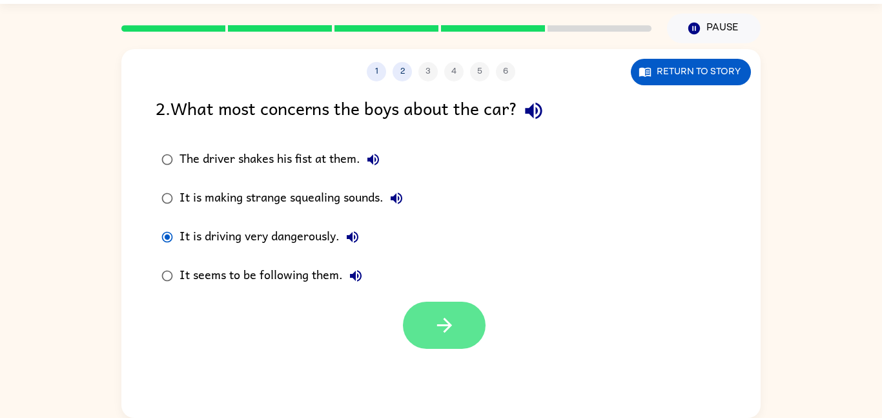
click at [434, 310] on button "button" at bounding box center [444, 324] width 83 height 47
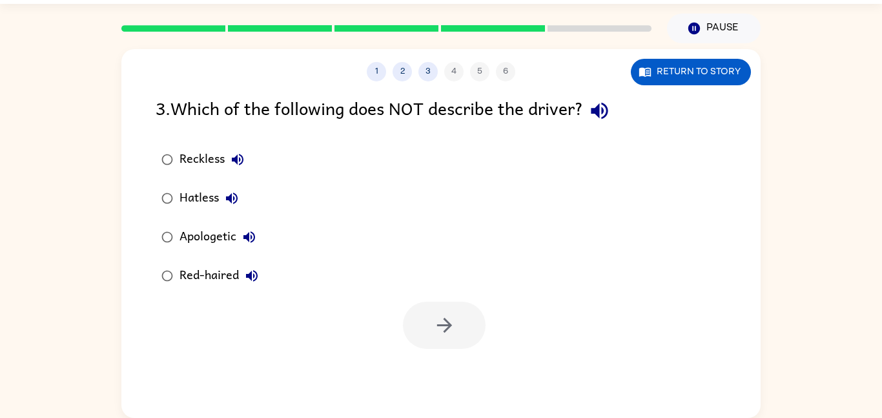
click at [604, 101] on icon "button" at bounding box center [599, 110] width 23 height 23
click at [245, 272] on icon "button" at bounding box center [251, 275] width 15 height 15
click at [247, 242] on icon "button" at bounding box center [248, 236] width 15 height 15
click at [233, 202] on icon "button" at bounding box center [231, 197] width 15 height 15
click at [241, 165] on icon "button" at bounding box center [237, 159] width 15 height 15
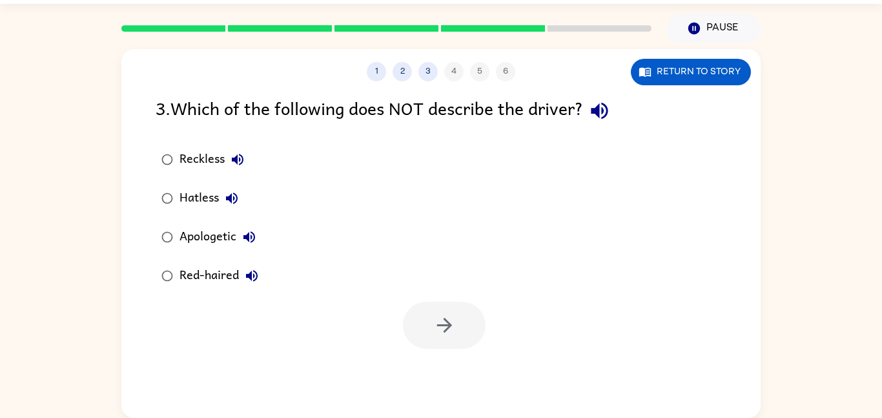
click at [201, 235] on div "Apologetic" at bounding box center [220, 237] width 83 height 26
click at [421, 312] on button "button" at bounding box center [444, 324] width 83 height 47
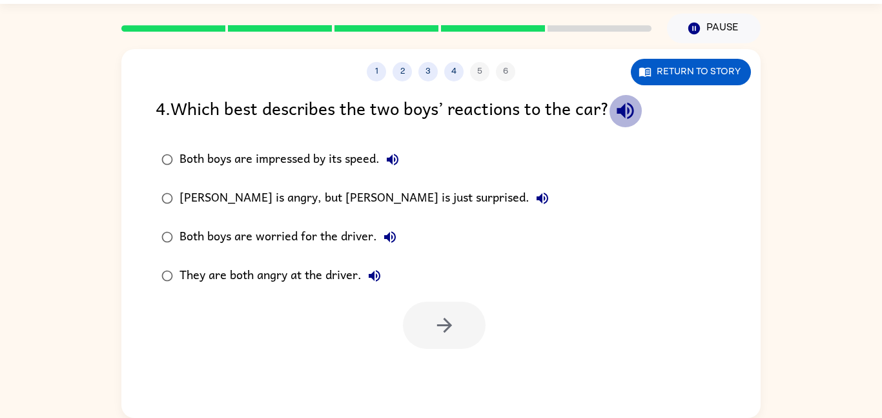
click at [625, 104] on icon "button" at bounding box center [625, 110] width 23 height 23
click at [392, 154] on icon "button" at bounding box center [392, 159] width 15 height 15
click at [536, 197] on icon "button" at bounding box center [542, 198] width 12 height 12
click at [387, 234] on icon "button" at bounding box center [390, 237] width 12 height 12
click at [376, 274] on icon "button" at bounding box center [374, 275] width 15 height 15
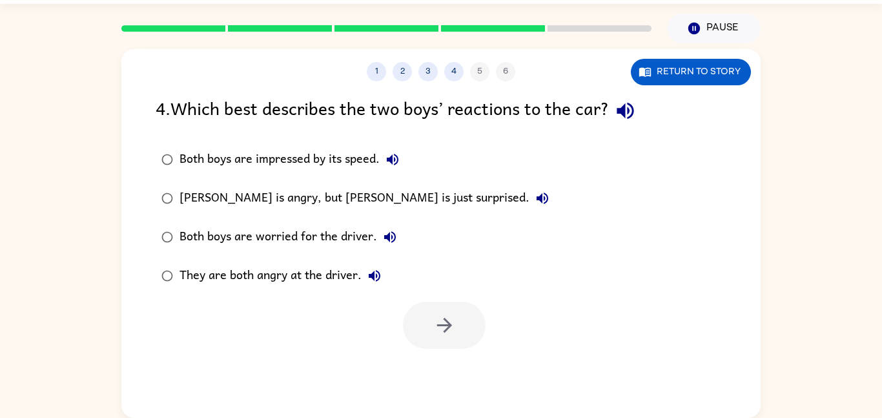
click at [336, 264] on div "They are both angry at the driver." at bounding box center [283, 276] width 208 height 26
click at [420, 298] on div at bounding box center [440, 322] width 639 height 54
click at [421, 302] on button "button" at bounding box center [444, 324] width 83 height 47
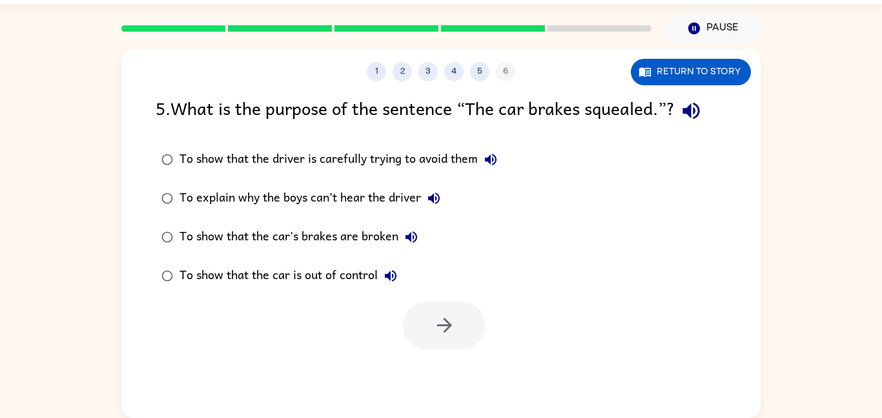
click at [702, 114] on icon "button" at bounding box center [691, 110] width 23 height 23
click at [700, 111] on icon "button" at bounding box center [691, 110] width 23 height 23
click at [487, 157] on icon "button" at bounding box center [490, 159] width 15 height 15
click at [431, 197] on icon "button" at bounding box center [434, 198] width 12 height 12
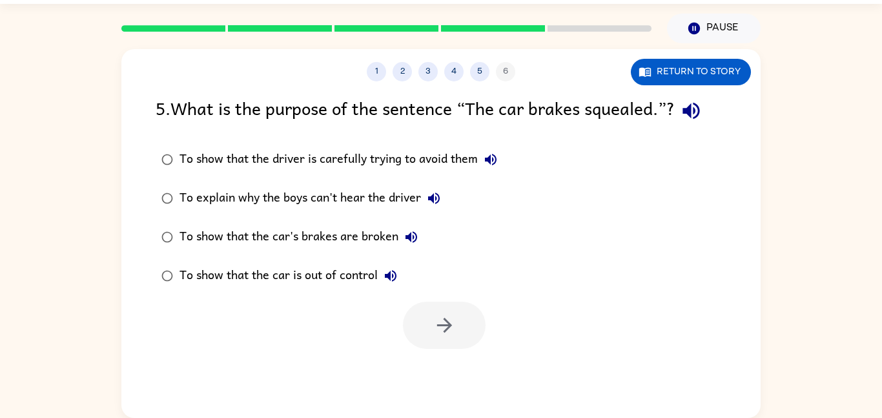
click at [432, 197] on icon "button" at bounding box center [434, 198] width 12 height 12
click at [432, 192] on icon "button" at bounding box center [433, 197] width 15 height 15
click at [410, 229] on icon "button" at bounding box center [410, 236] width 15 height 15
click at [394, 270] on icon "button" at bounding box center [390, 275] width 15 height 15
click at [291, 273] on div "To show that the car is out of control" at bounding box center [291, 276] width 224 height 26
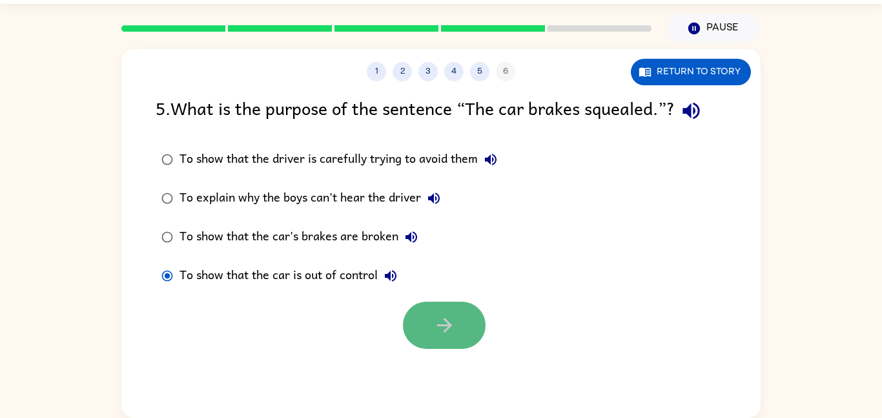
click at [472, 307] on button "button" at bounding box center [444, 324] width 83 height 47
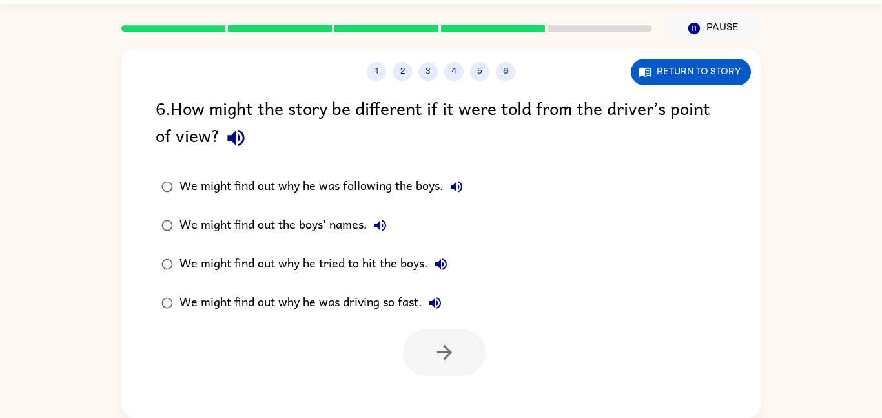
click at [475, 352] on div at bounding box center [444, 352] width 83 height 47
click at [444, 332] on div at bounding box center [444, 352] width 83 height 47
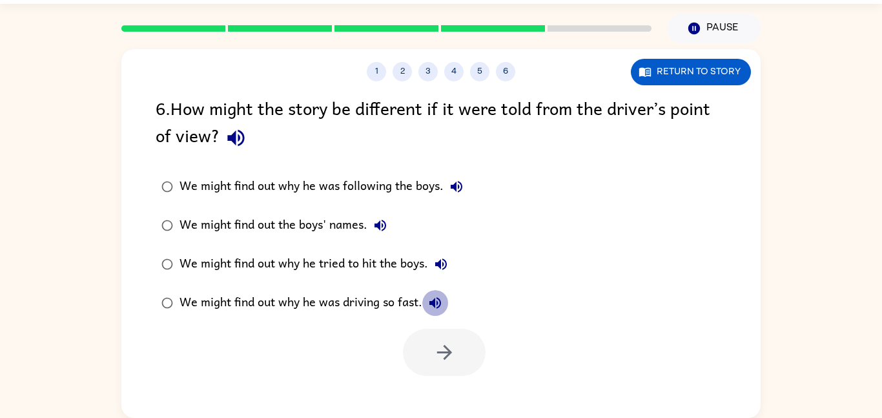
click at [438, 305] on icon "button" at bounding box center [434, 302] width 15 height 15
click at [244, 137] on icon "button" at bounding box center [236, 137] width 23 height 23
click at [458, 187] on icon "button" at bounding box center [456, 186] width 15 height 15
click at [387, 222] on icon "button" at bounding box center [379, 224] width 15 height 15
click at [445, 260] on icon "button" at bounding box center [441, 264] width 12 height 12
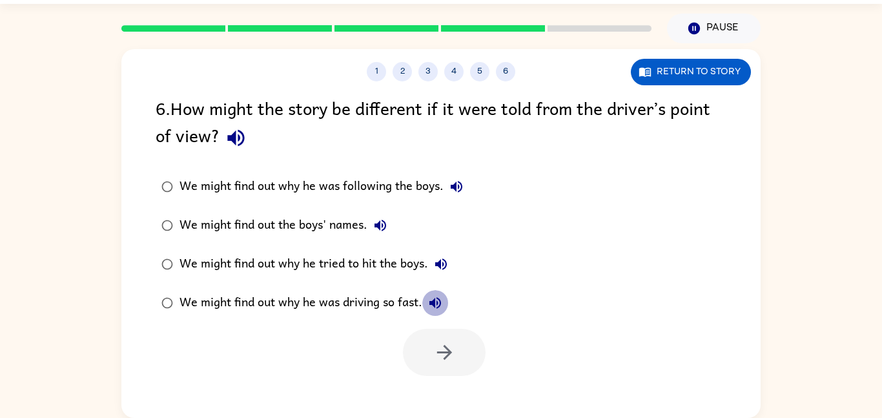
click at [437, 308] on icon "button" at bounding box center [434, 302] width 15 height 15
click at [233, 292] on div "We might find out why he was driving so fast." at bounding box center [313, 303] width 268 height 26
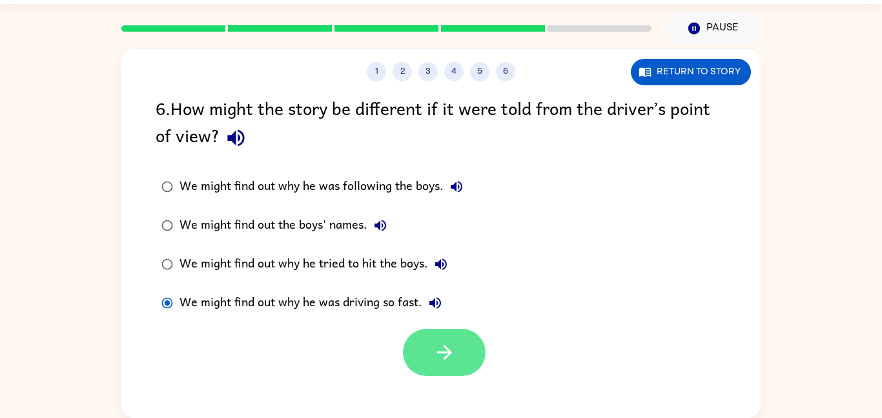
click at [465, 355] on button "button" at bounding box center [444, 352] width 83 height 47
